Goal: Transaction & Acquisition: Book appointment/travel/reservation

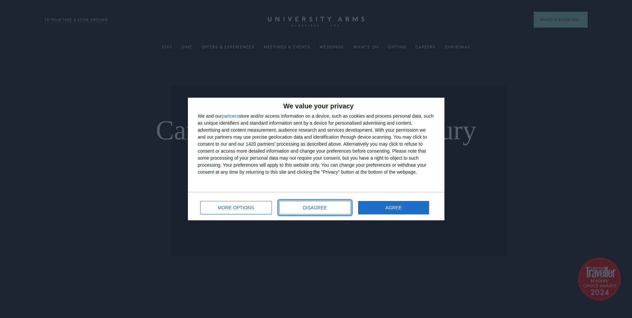
click at [317, 212] on button "DISAGREE" at bounding box center [315, 207] width 72 height 13
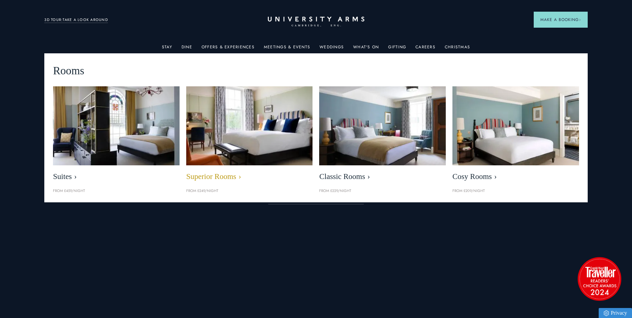
click at [238, 142] on img at bounding box center [250, 125] width 146 height 91
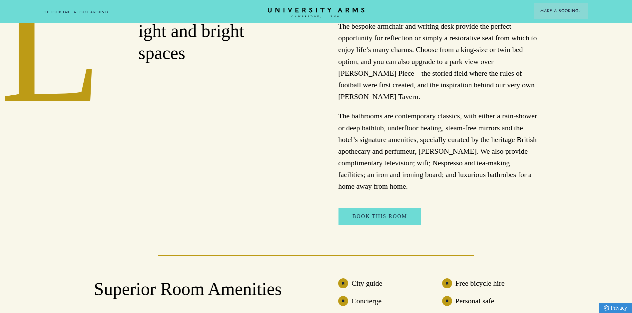
scroll to position [367, 0]
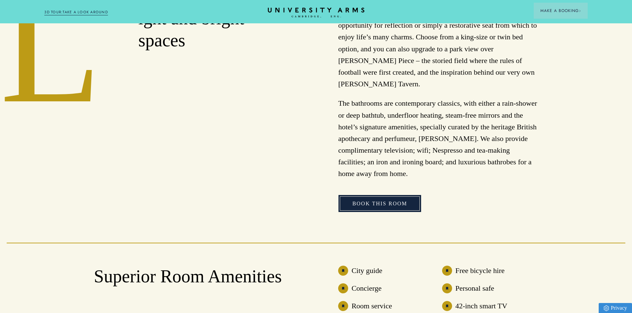
click at [363, 196] on link "Book This Room" at bounding box center [380, 203] width 83 height 17
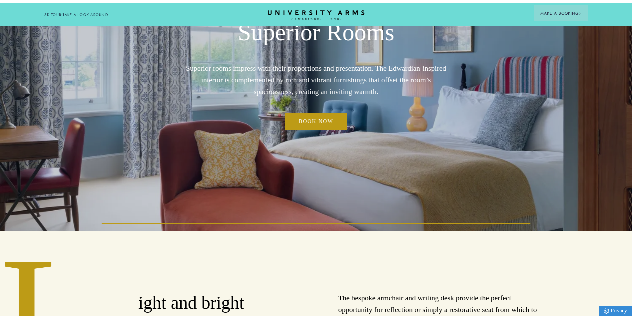
scroll to position [0, 0]
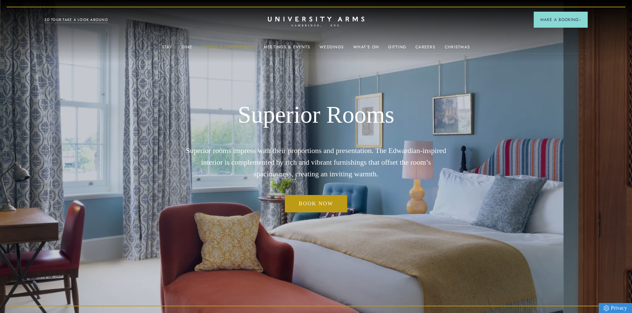
click at [237, 46] on link "Offers & Experiences" at bounding box center [228, 49] width 53 height 9
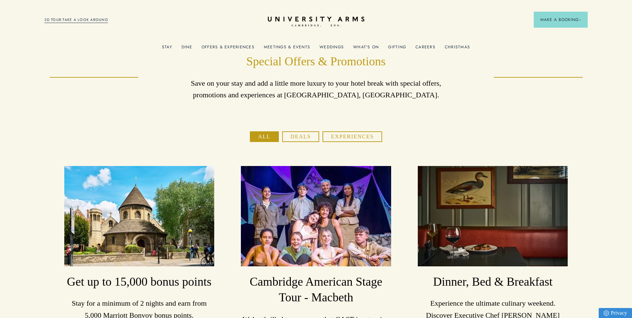
click at [74, 20] on link "3D TOUR:TAKE A LOOK AROUND" at bounding box center [76, 20] width 64 height 6
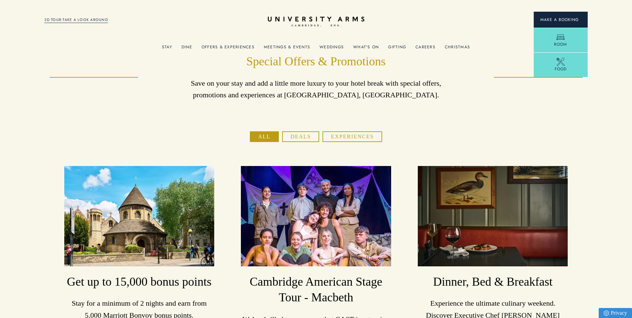
click at [555, 19] on span "Make a Booking" at bounding box center [561, 20] width 41 height 6
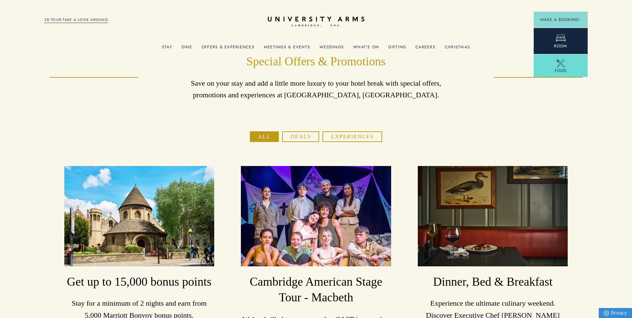
click at [559, 38] on icon at bounding box center [561, 38] width 10 height 10
